Goal: Transaction & Acquisition: Purchase product/service

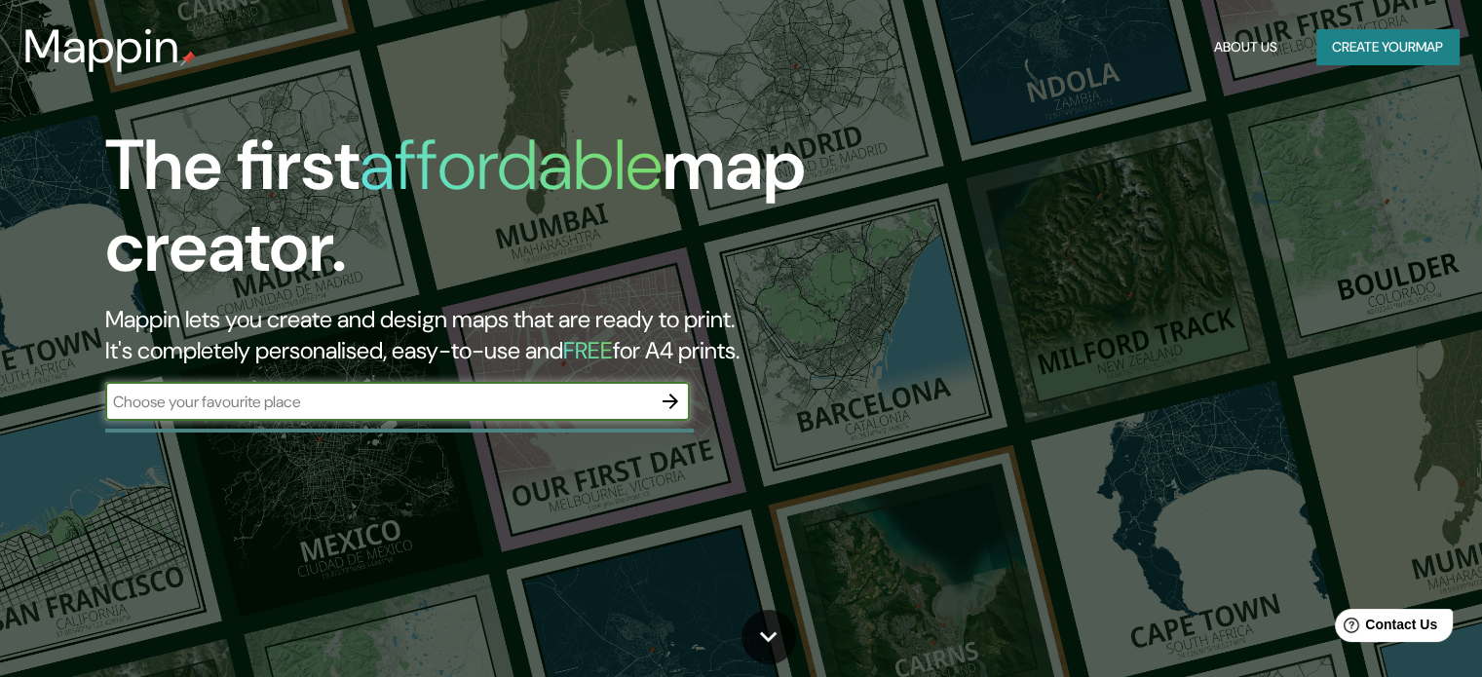
click at [468, 407] on input "text" at bounding box center [378, 402] width 546 height 22
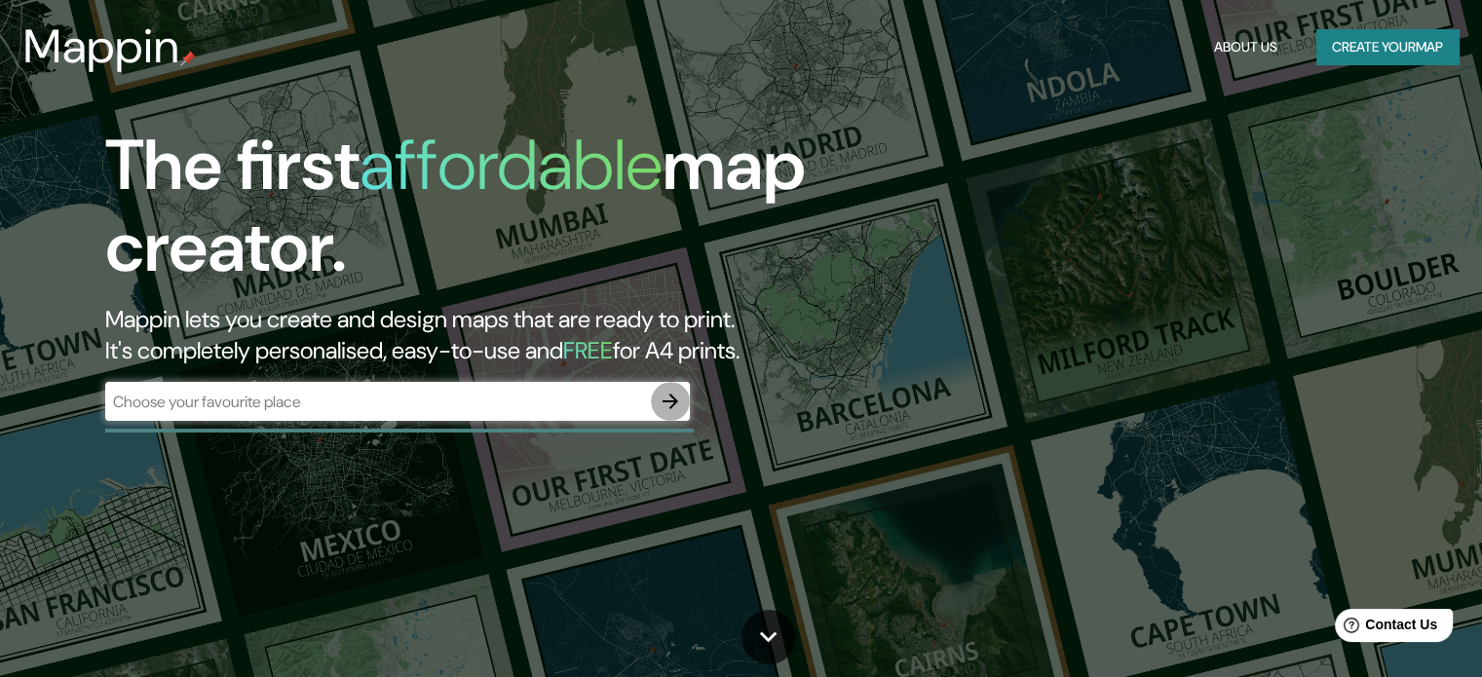
click at [665, 397] on icon "button" at bounding box center [670, 401] width 23 height 23
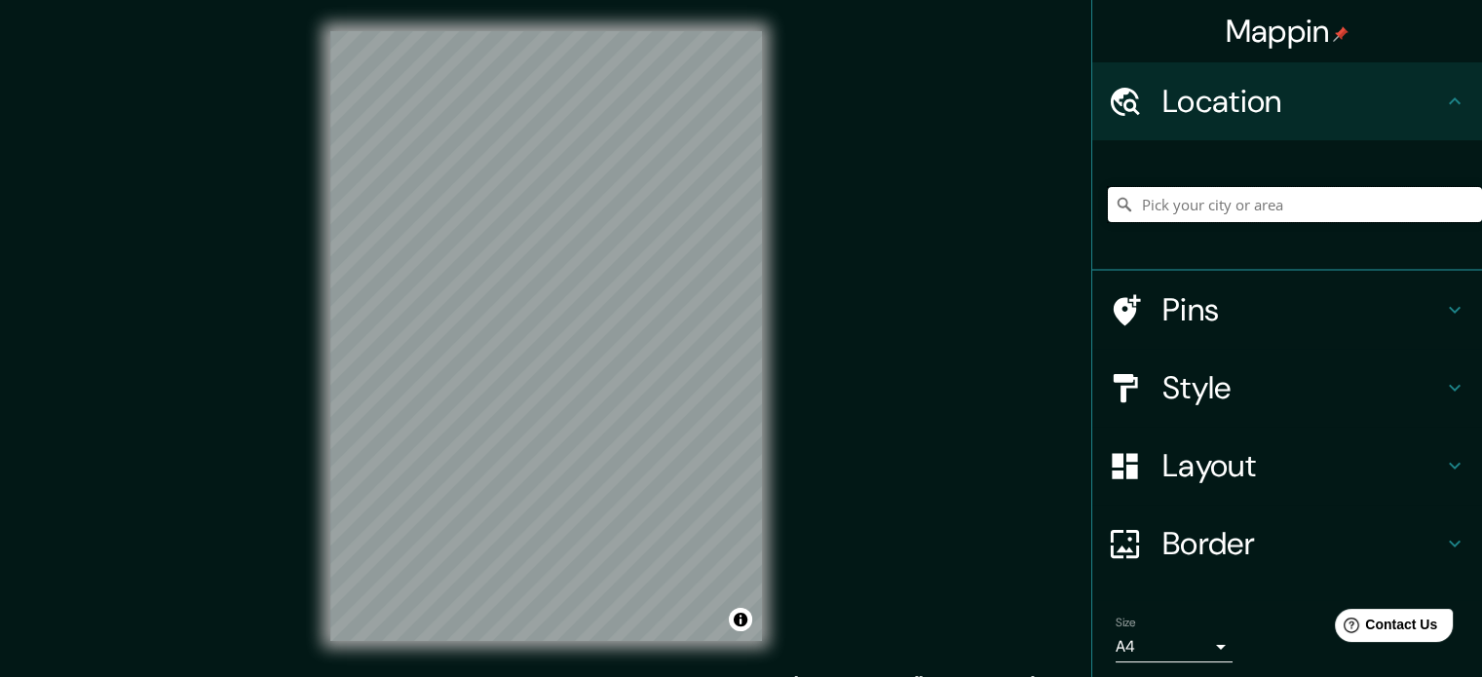
click at [1164, 213] on input "Pick your city or area" at bounding box center [1295, 204] width 374 height 35
click at [1231, 199] on input "[GEOGRAPHIC_DATA]" at bounding box center [1295, 204] width 374 height 35
click at [1436, 208] on input "[GEOGRAPHIC_DATA], [GEOGRAPHIC_DATA], [GEOGRAPHIC_DATA][PERSON_NAME], [GEOGRAPH…" at bounding box center [1295, 204] width 374 height 35
type input "[GEOGRAPHIC_DATA], [GEOGRAPHIC_DATA], [GEOGRAPHIC_DATA][PERSON_NAME], [GEOGRAPH…"
click at [1458, 200] on icon "Clear" at bounding box center [1466, 205] width 16 height 16
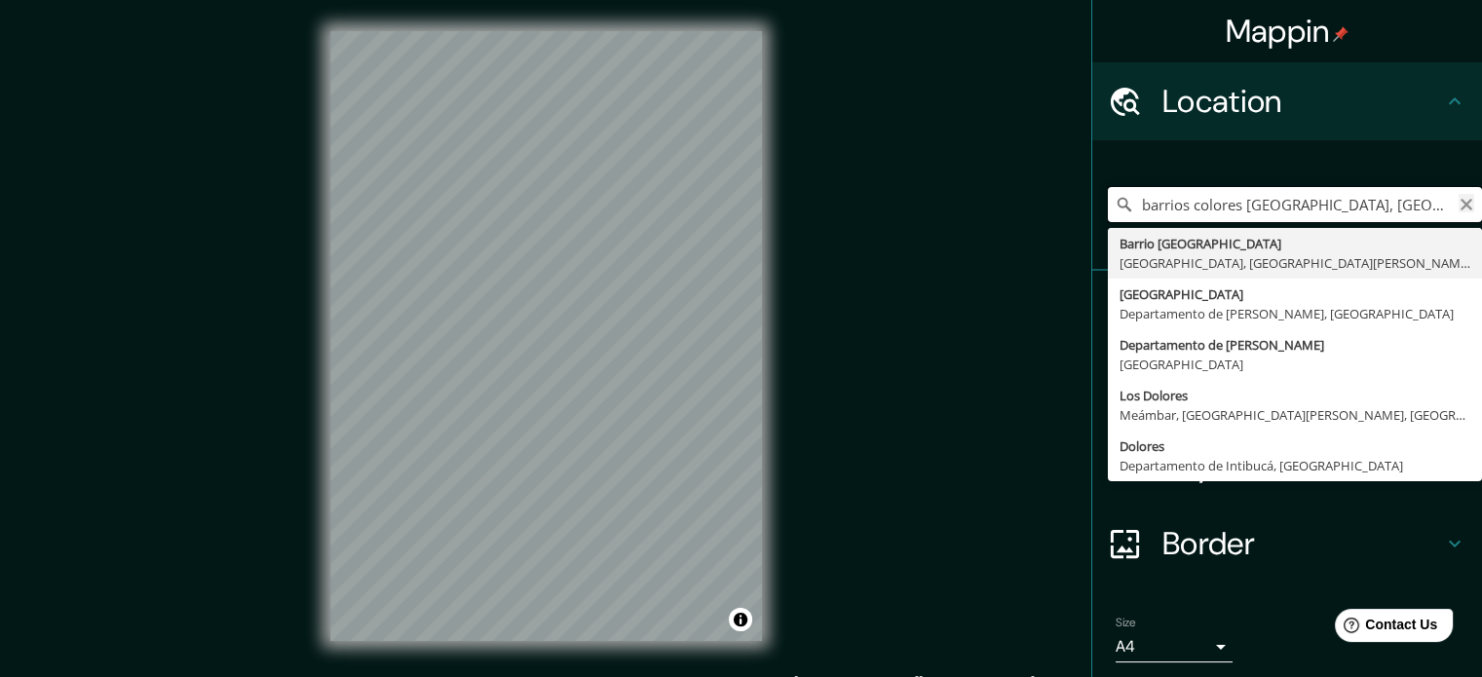
type input "barrios colores [GEOGRAPHIC_DATA], [GEOGRAPHIC_DATA], [GEOGRAPHIC_DATA][PERSON_…"
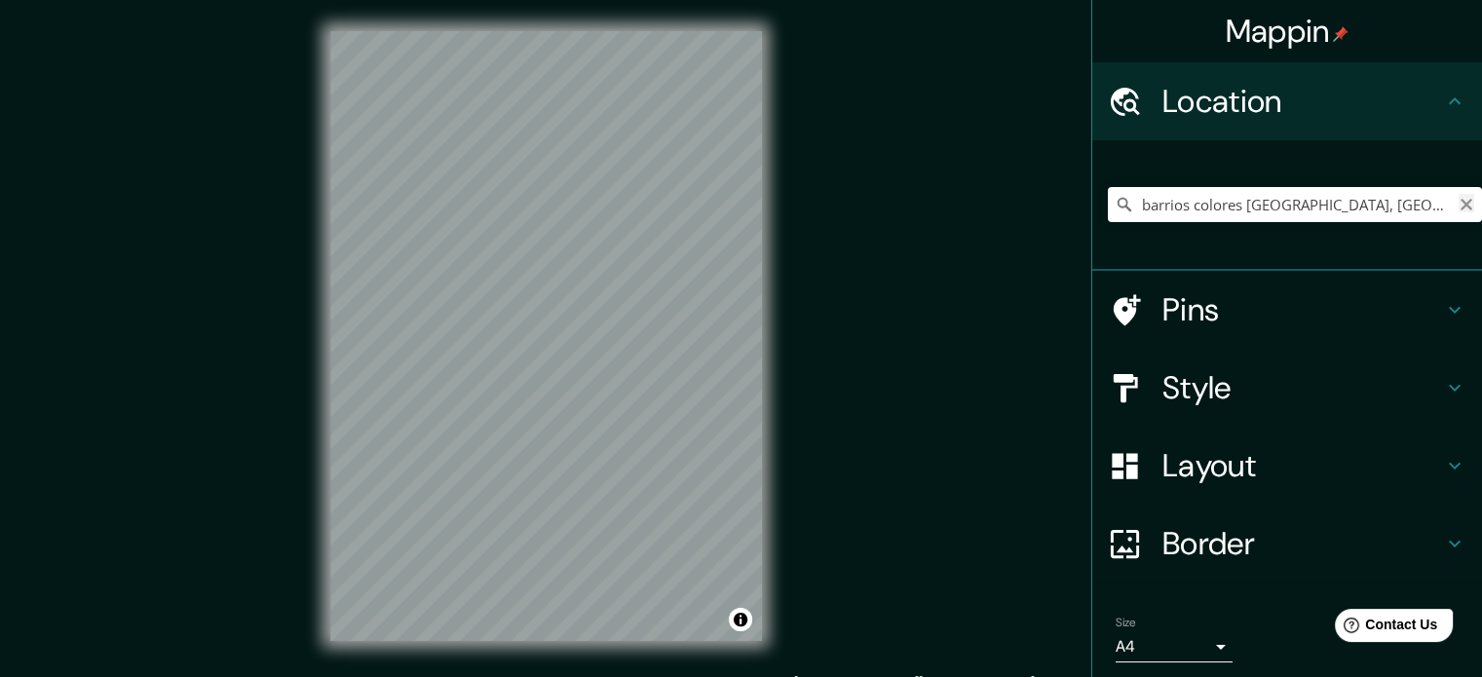
click at [1458, 203] on icon "Clear" at bounding box center [1466, 205] width 16 height 16
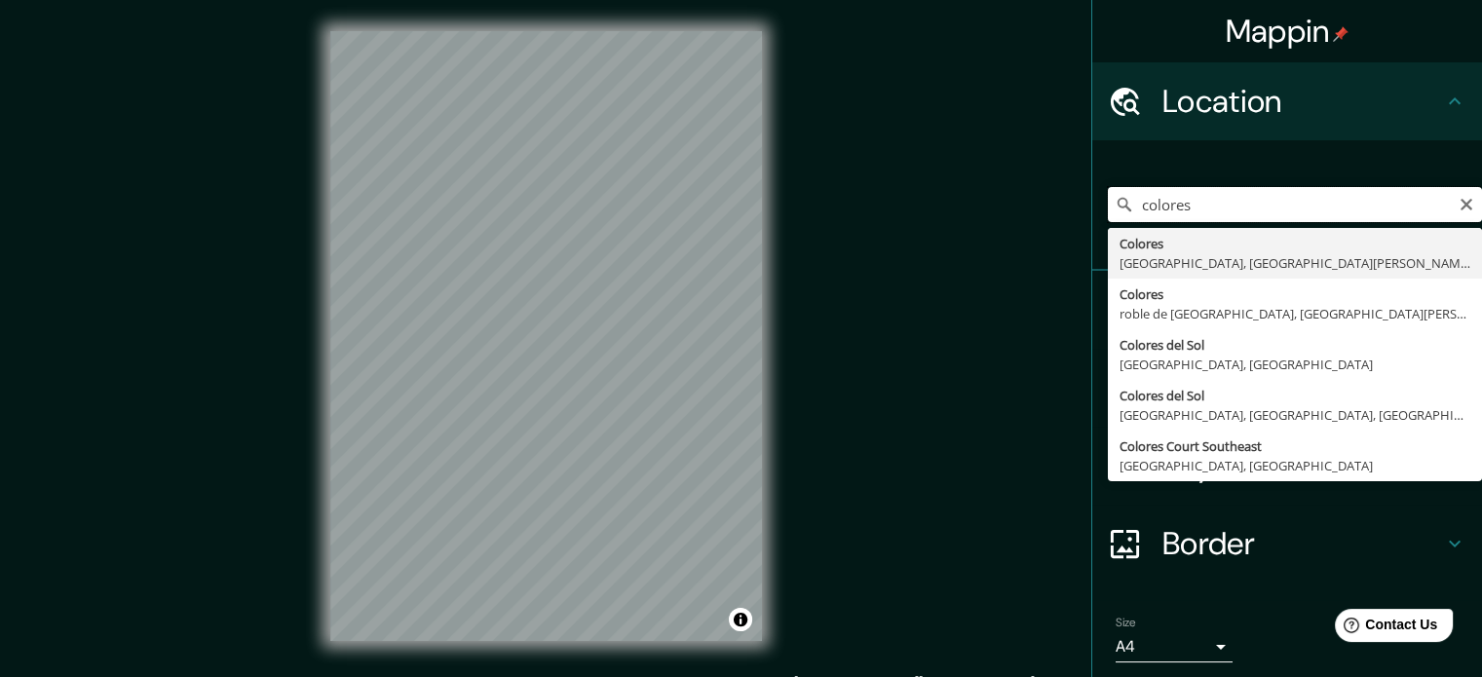
click at [1131, 206] on input "colores" at bounding box center [1295, 204] width 374 height 35
click at [1127, 206] on input "colores" at bounding box center [1295, 204] width 374 height 35
click at [1231, 218] on input "barrio colores" at bounding box center [1295, 204] width 374 height 35
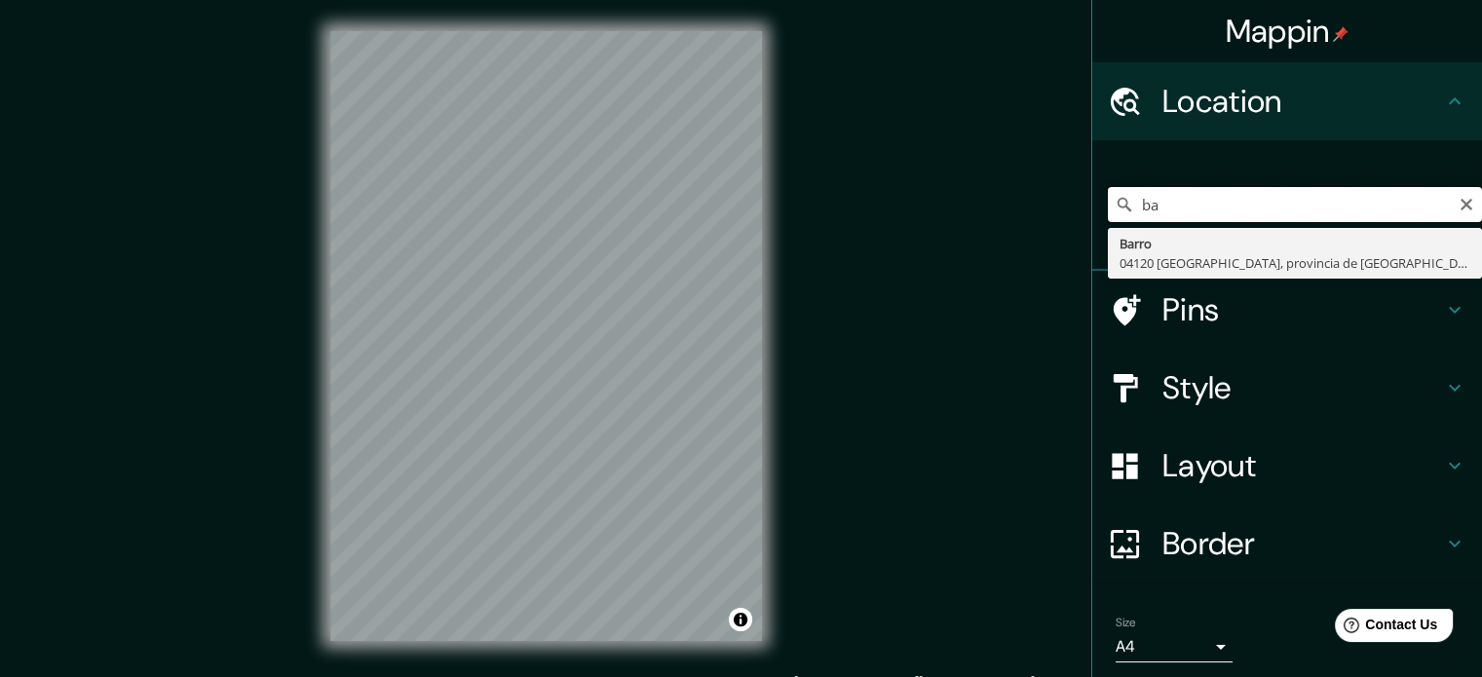
type input "b"
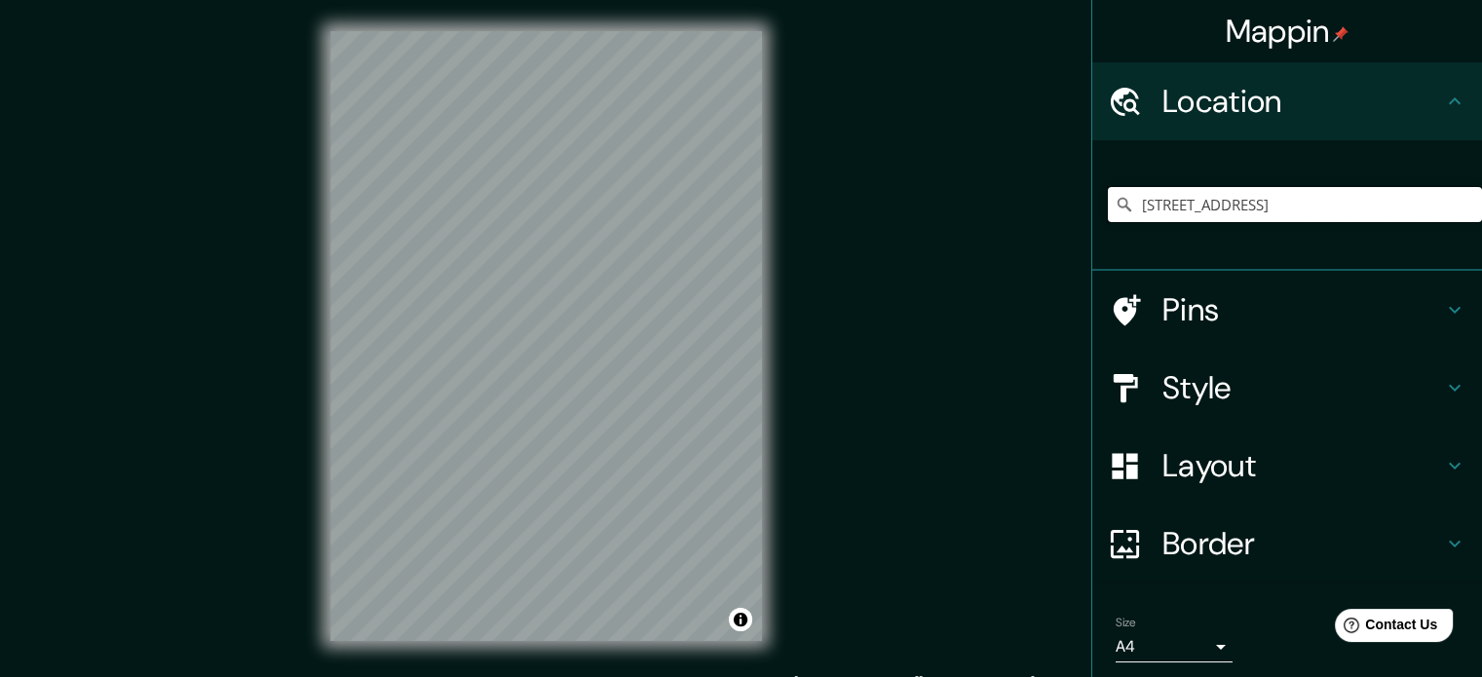
type input "[STREET_ADDRESS]"
